Goal: Task Accomplishment & Management: Manage account settings

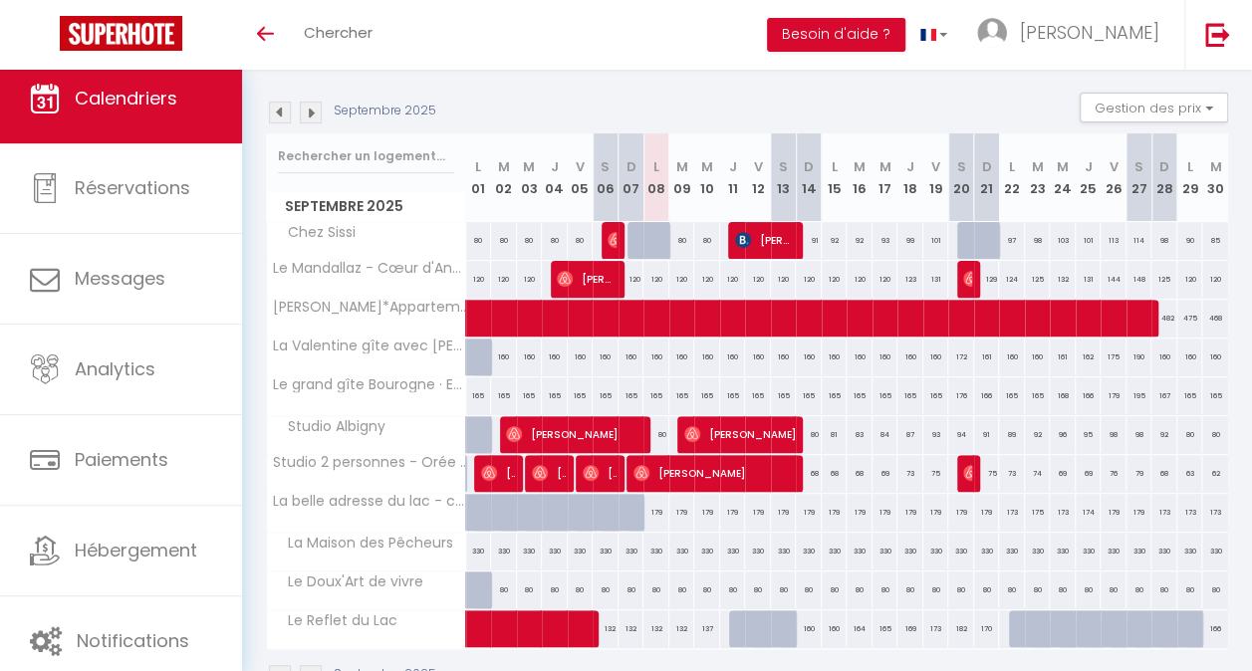
click at [311, 115] on img at bounding box center [311, 113] width 22 height 22
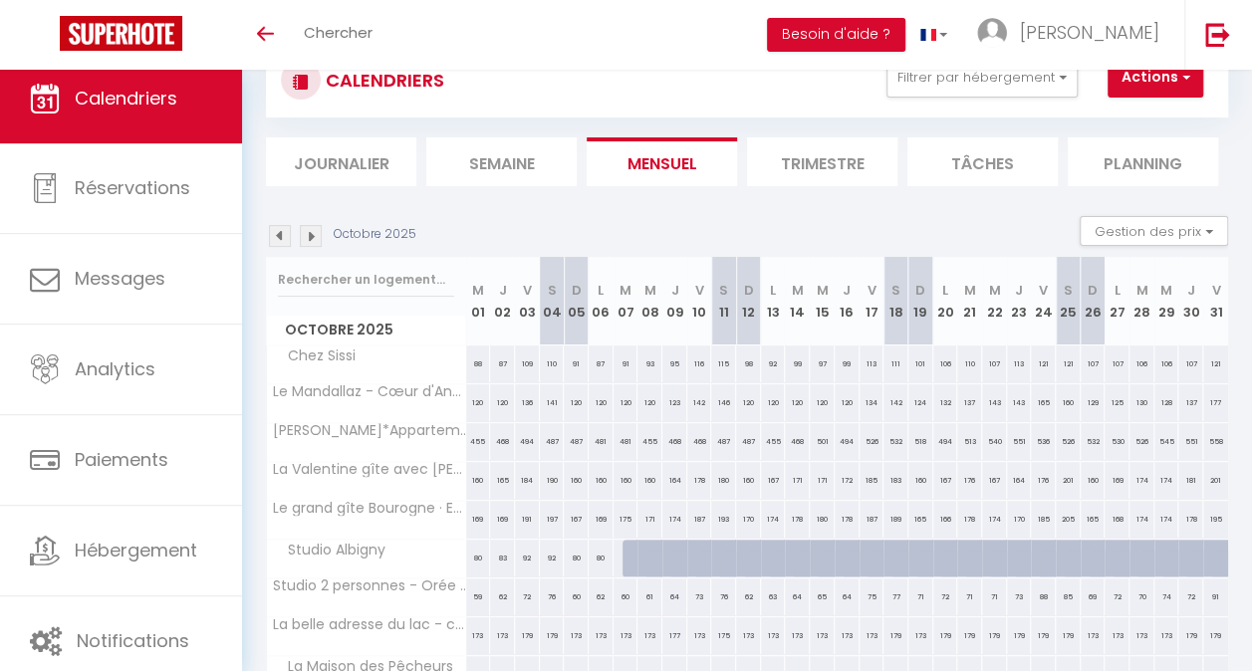
scroll to position [193, 0]
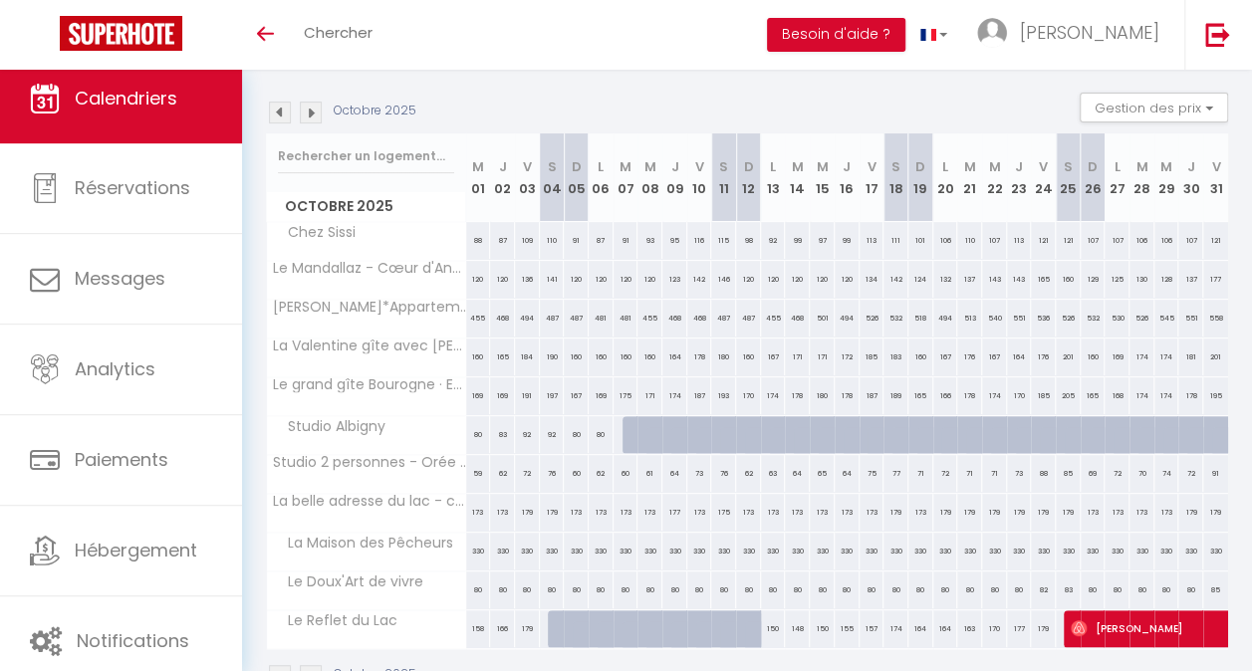
click at [280, 109] on img at bounding box center [280, 113] width 22 height 22
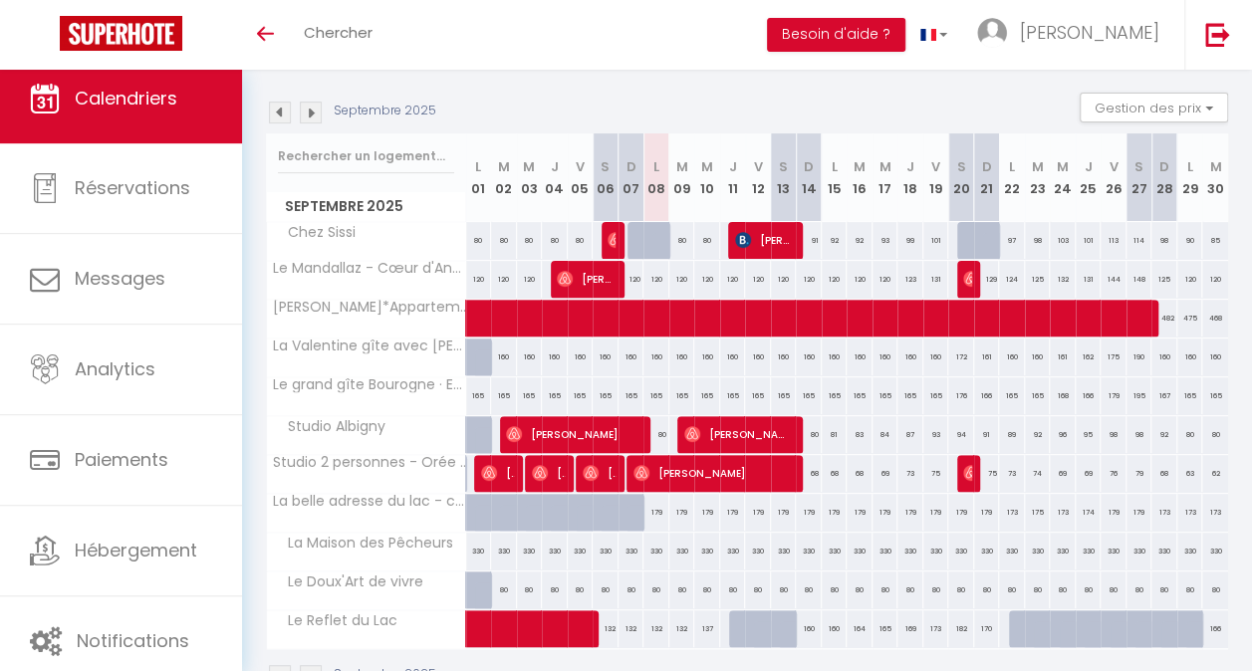
click at [1186, 627] on div at bounding box center [1199, 640] width 26 height 38
type input "175"
select select "1"
type input "Lun 29 Septembre 2025"
type input "[DATE]"
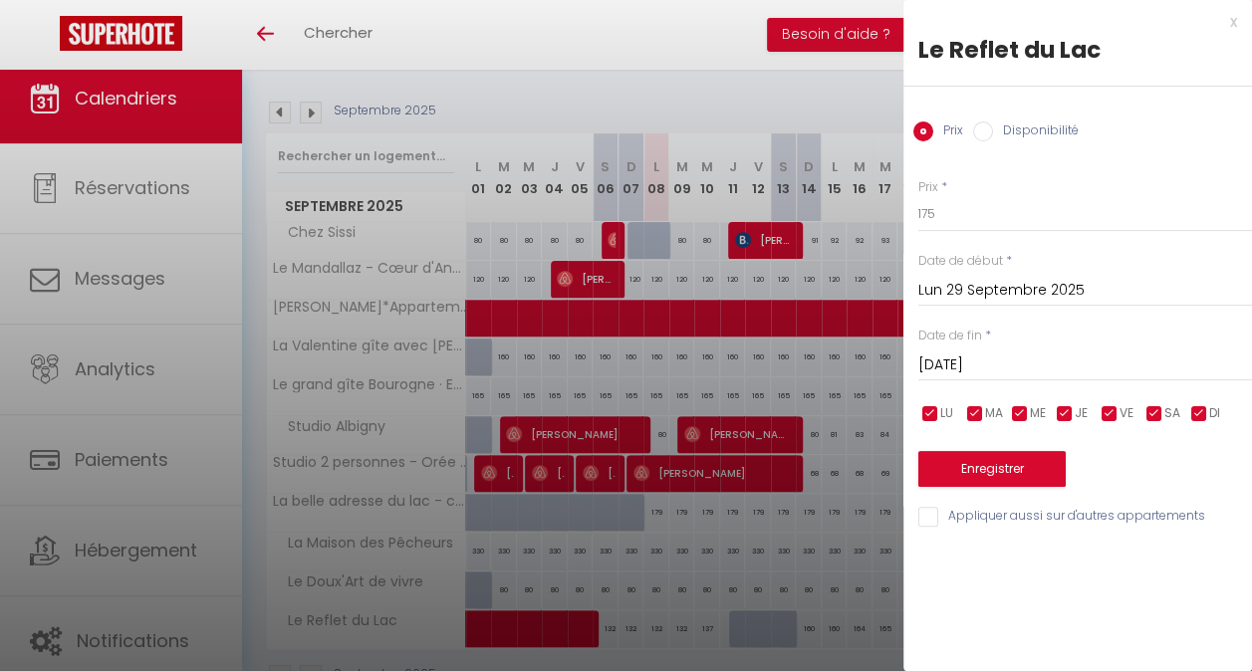
click at [1027, 128] on label "Disponibilité" at bounding box center [1036, 132] width 86 height 22
click at [993, 128] on input "Disponibilité" at bounding box center [983, 131] width 20 height 20
radio input "true"
radio input "false"
click at [1054, 361] on input "[DATE]" at bounding box center [1085, 368] width 334 height 26
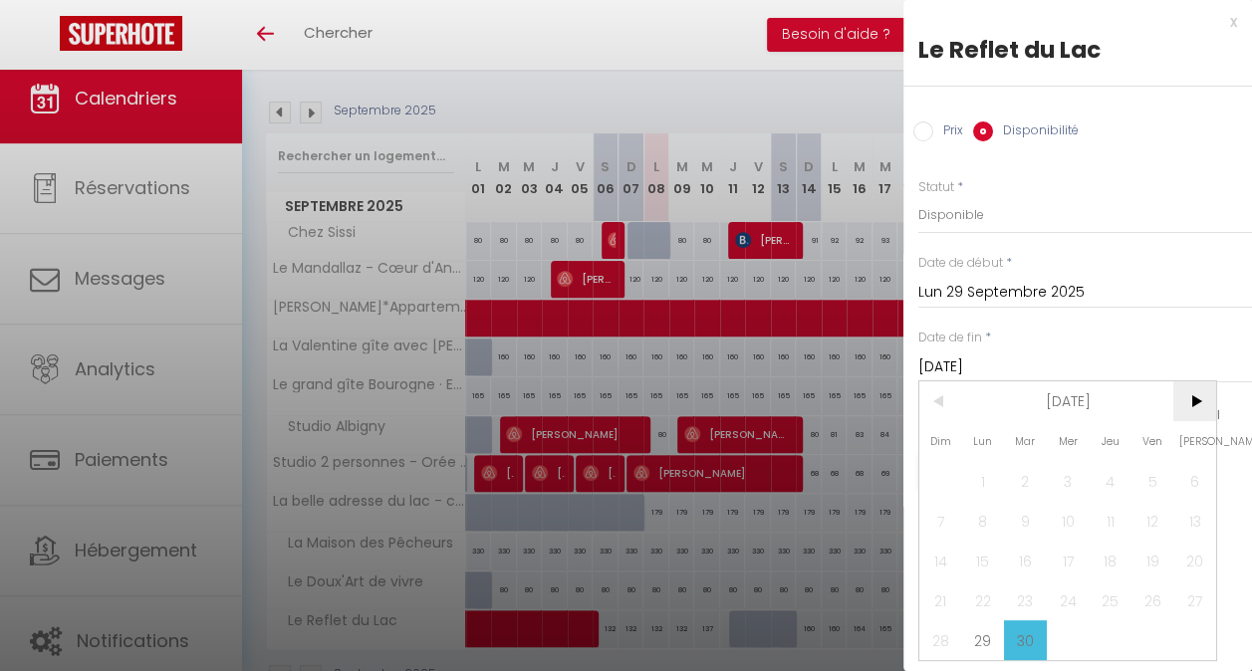
click at [1196, 402] on span ">" at bounding box center [1194, 401] width 43 height 40
click at [939, 559] on span "12" at bounding box center [940, 561] width 43 height 40
type input "Dim 12 Octobre 2025"
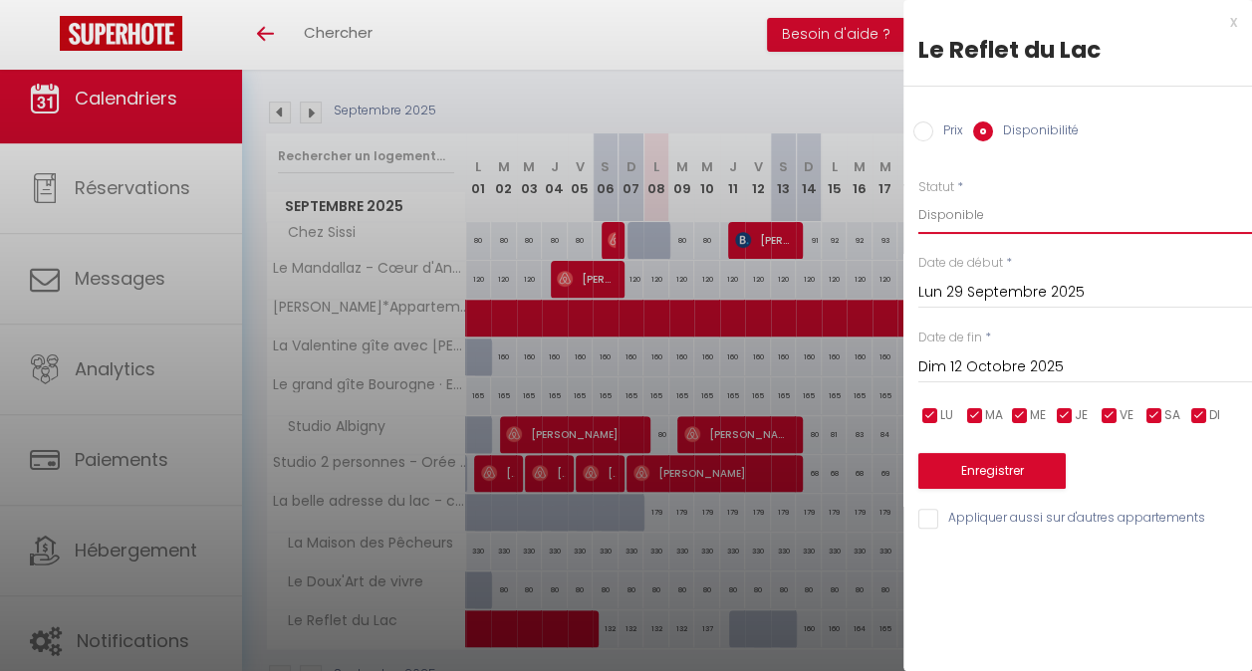
click at [1008, 206] on select "Disponible Indisponible" at bounding box center [1085, 215] width 334 height 38
select select "0"
click at [918, 196] on select "Disponible Indisponible" at bounding box center [1085, 215] width 334 height 38
click at [992, 464] on button "Enregistrer" at bounding box center [991, 471] width 147 height 36
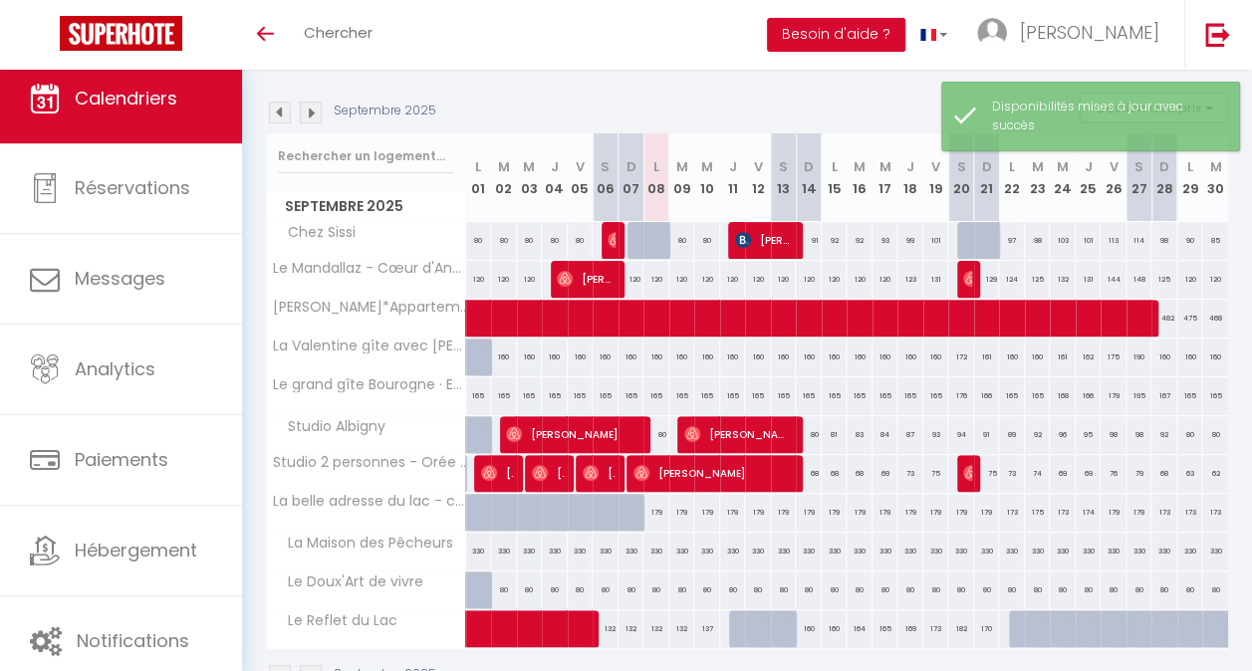
click at [313, 116] on img at bounding box center [311, 113] width 22 height 22
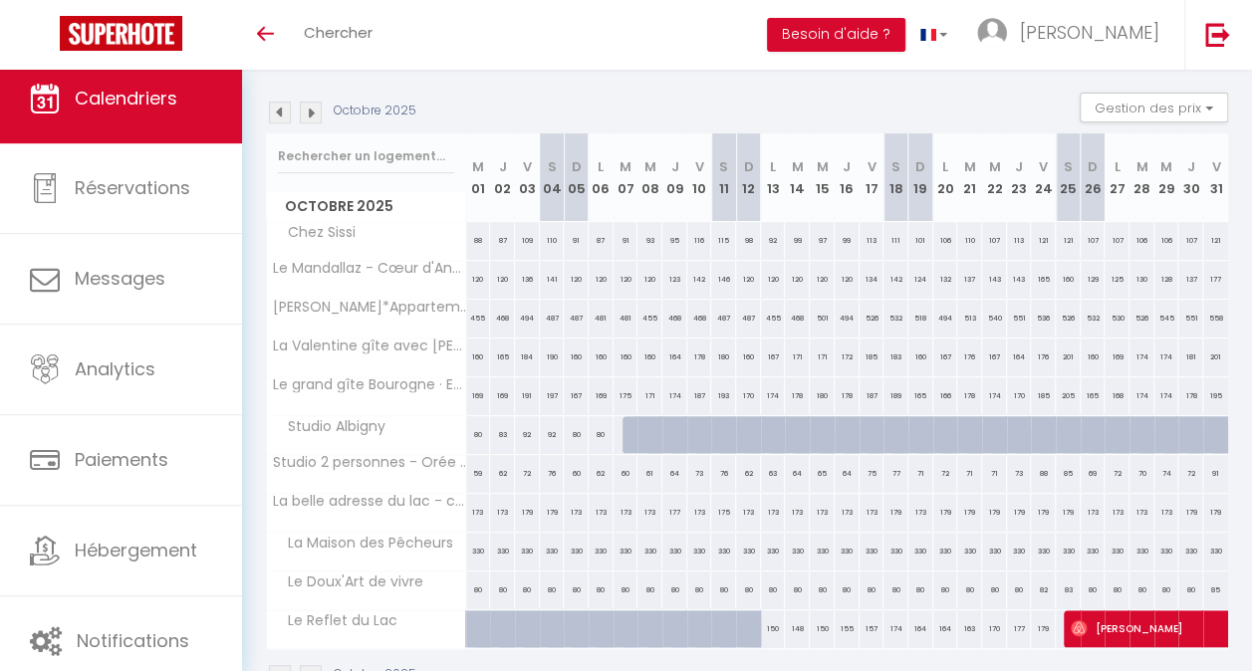
click at [285, 120] on img at bounding box center [280, 113] width 22 height 22
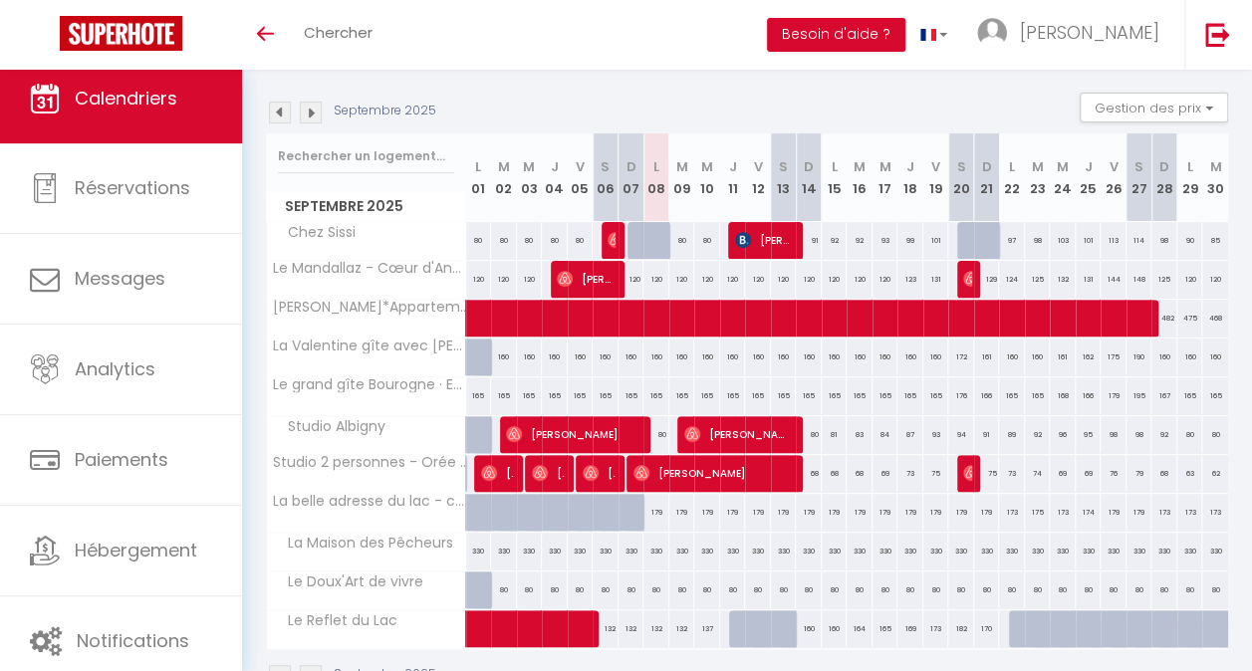
click at [786, 621] on div at bounding box center [793, 640] width 26 height 38
select select "1"
type input "[DATE]"
type input "Dim 14 Septembre 2025"
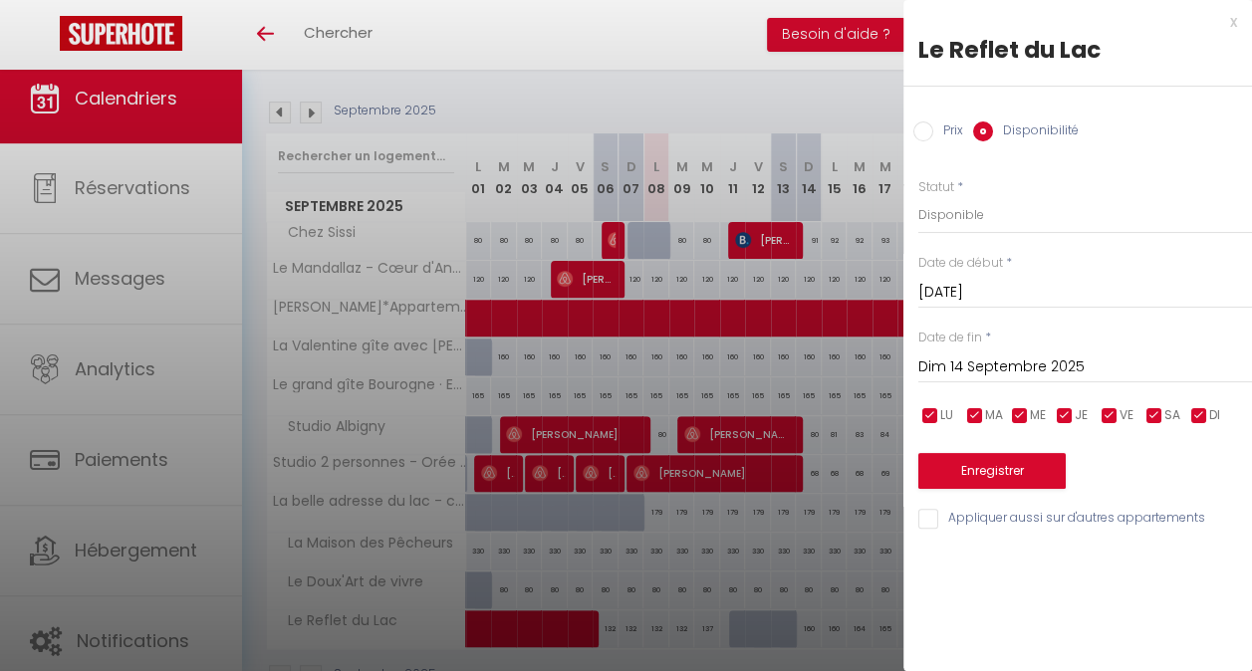
click at [1233, 18] on div "x" at bounding box center [1070, 22] width 334 height 24
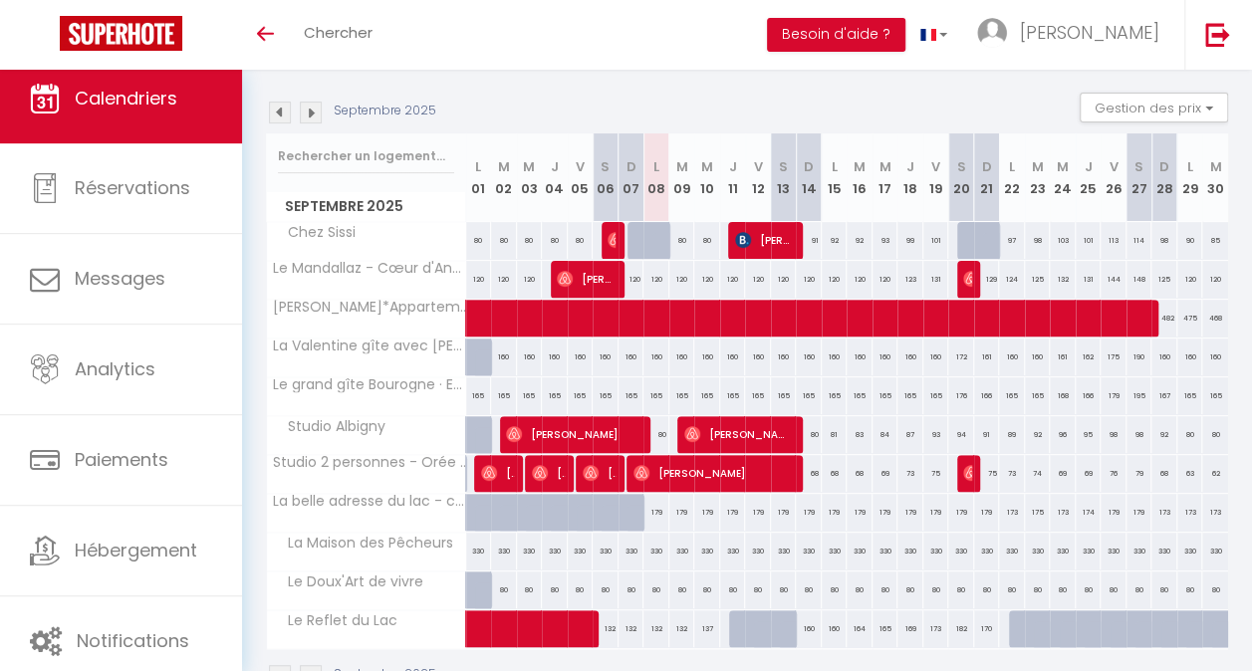
click at [785, 625] on div at bounding box center [793, 640] width 26 height 38
select select "1"
type input "[DATE]"
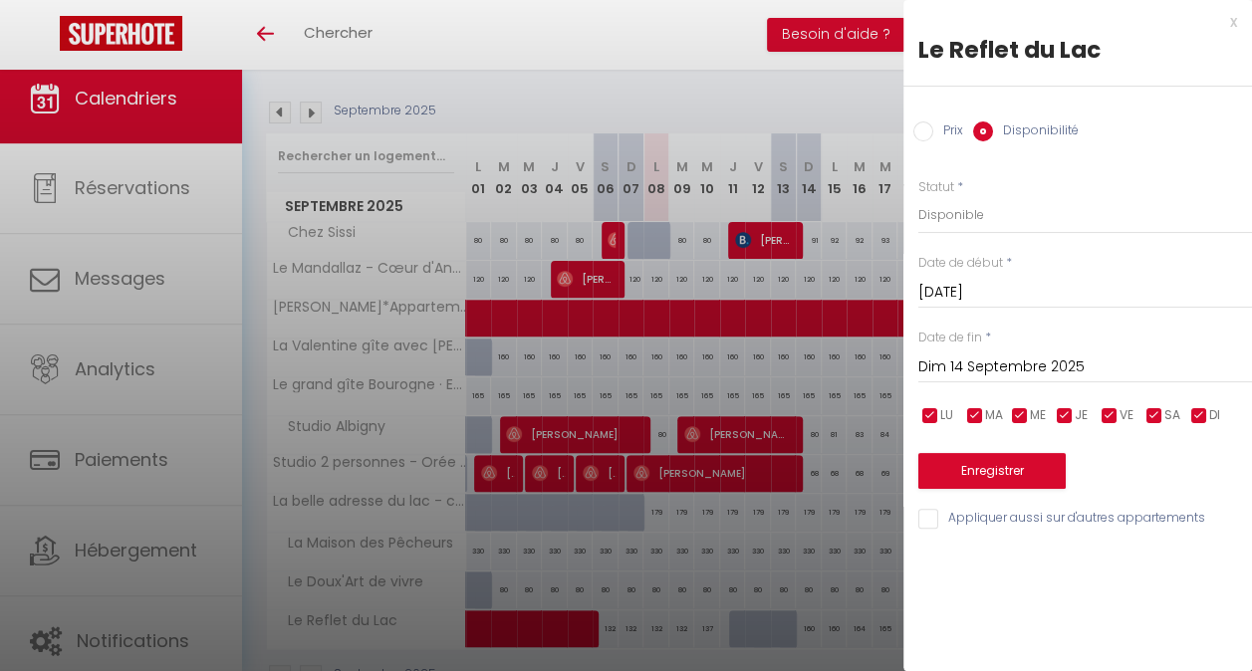
click at [1014, 364] on input "Dim 14 Septembre 2025" at bounding box center [1085, 368] width 334 height 26
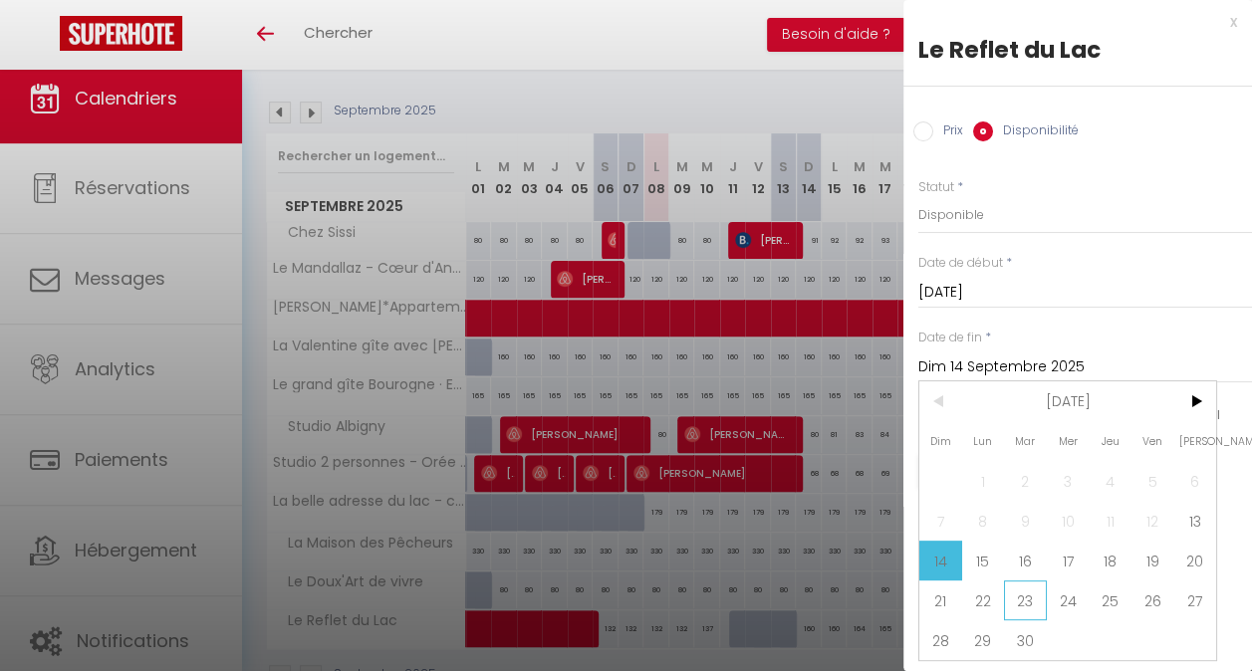
click at [1034, 596] on span "23" at bounding box center [1025, 601] width 43 height 40
type input "[DATE]"
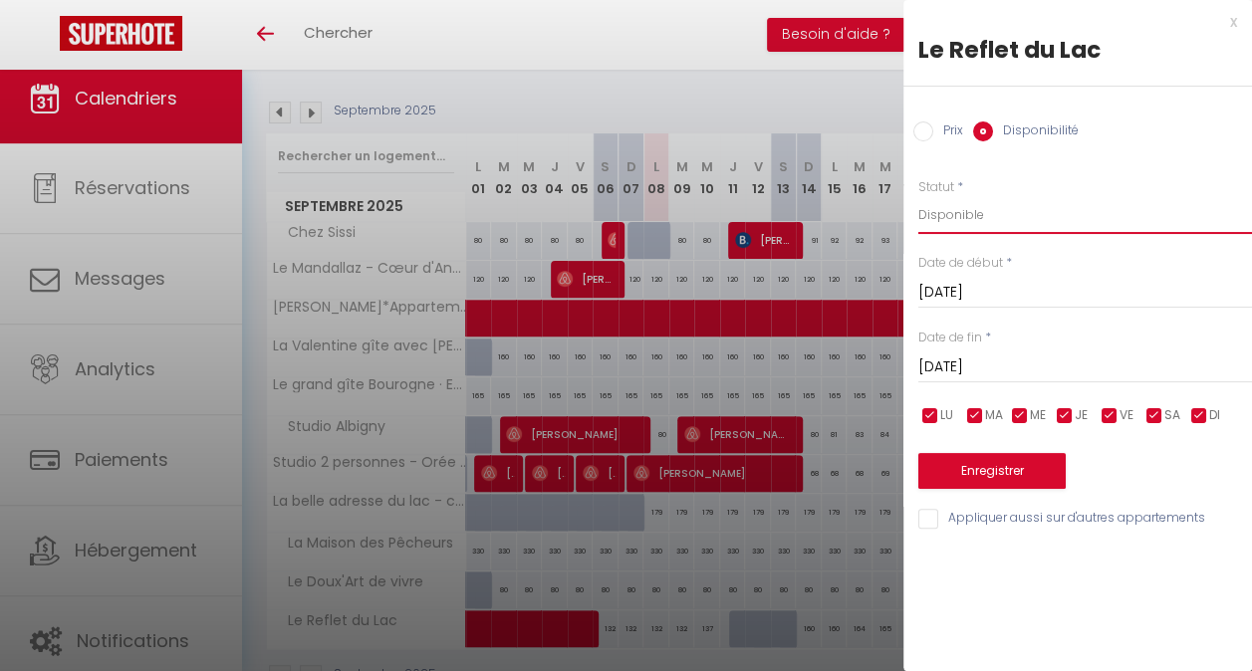
click at [1020, 209] on select "Disponible Indisponible" at bounding box center [1085, 215] width 334 height 38
select select "0"
click at [918, 196] on select "Disponible Indisponible" at bounding box center [1085, 215] width 334 height 38
click at [997, 468] on button "Enregistrer" at bounding box center [991, 471] width 147 height 36
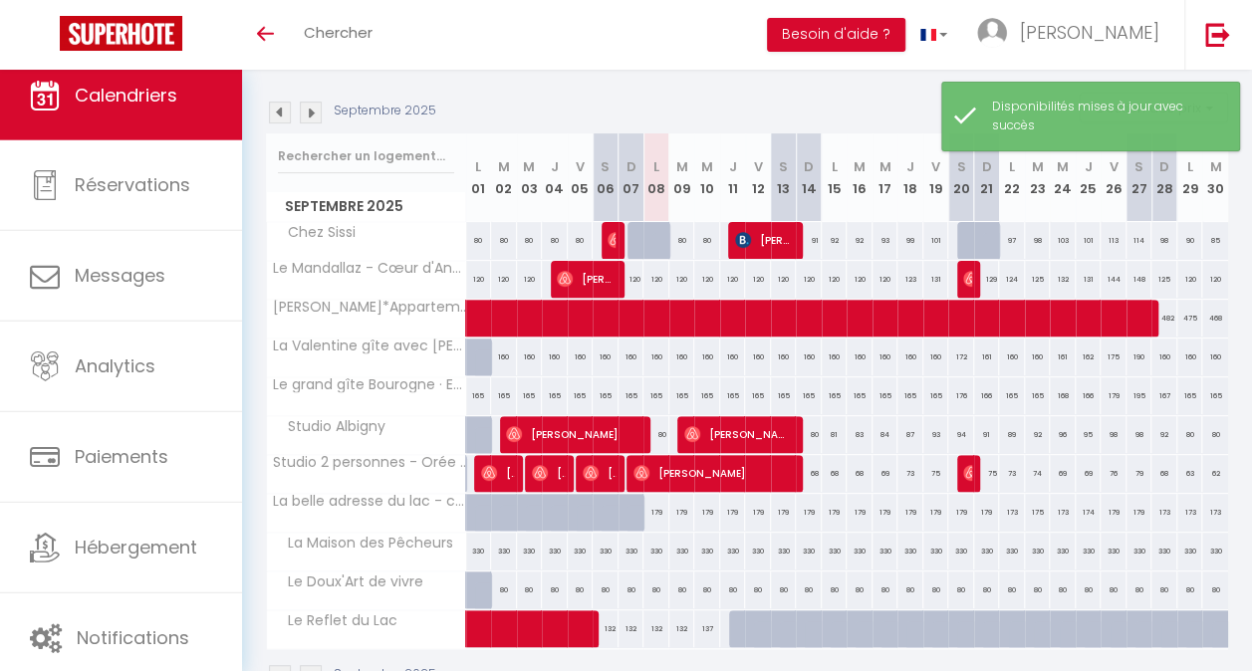
click at [311, 114] on img at bounding box center [311, 113] width 22 height 22
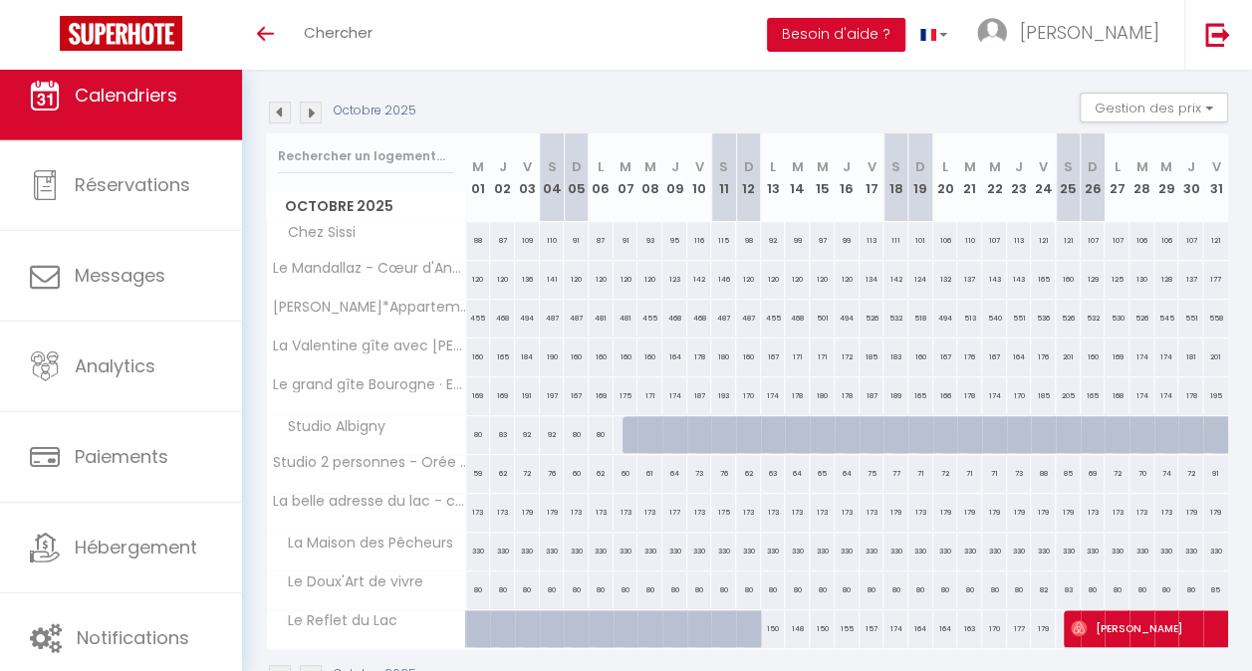
click at [280, 110] on img at bounding box center [280, 113] width 22 height 22
